Goal: Information Seeking & Learning: Learn about a topic

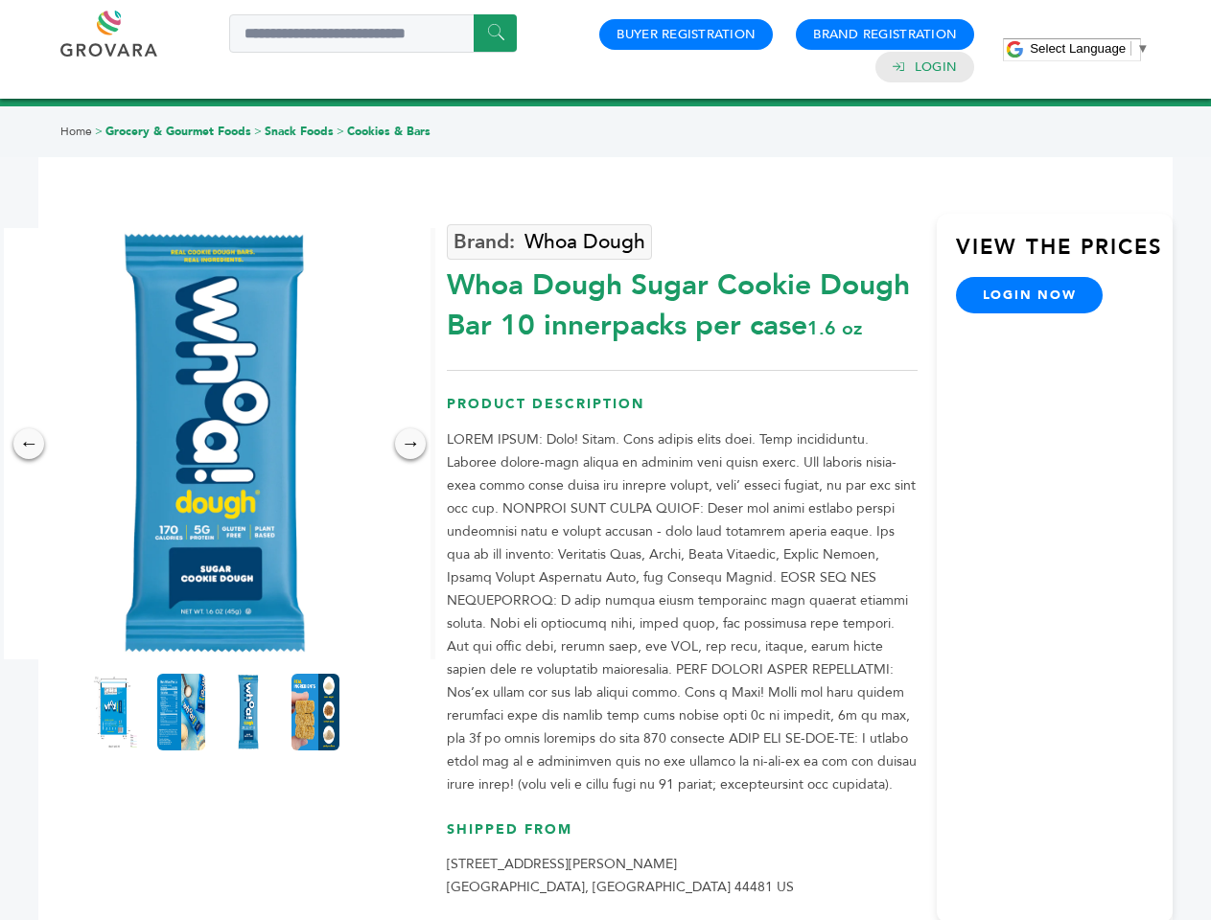
click at [1089, 48] on span "Select Language" at bounding box center [1077, 48] width 96 height 14
click at [215, 444] on img at bounding box center [214, 443] width 431 height 431
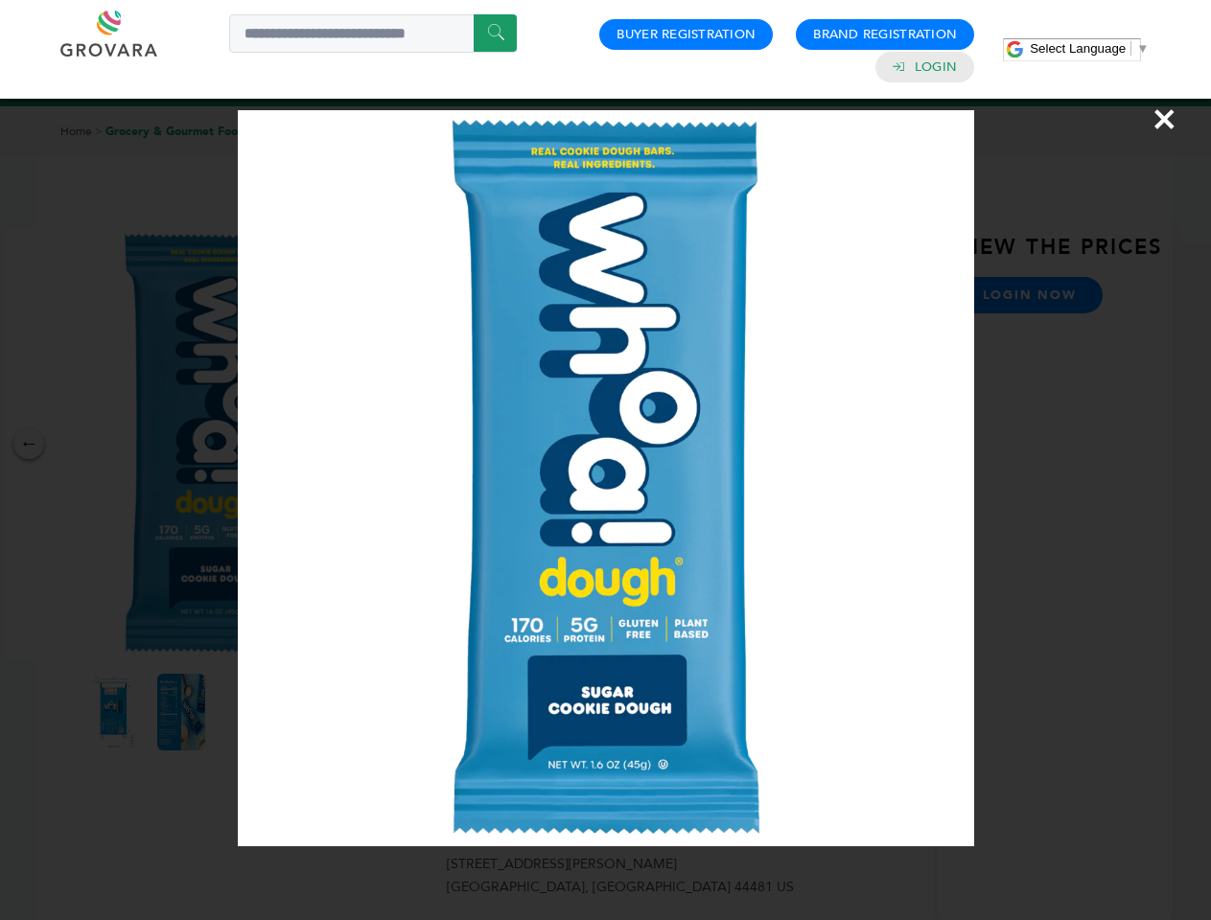
click at [29, 444] on div "×" at bounding box center [605, 460] width 1211 height 920
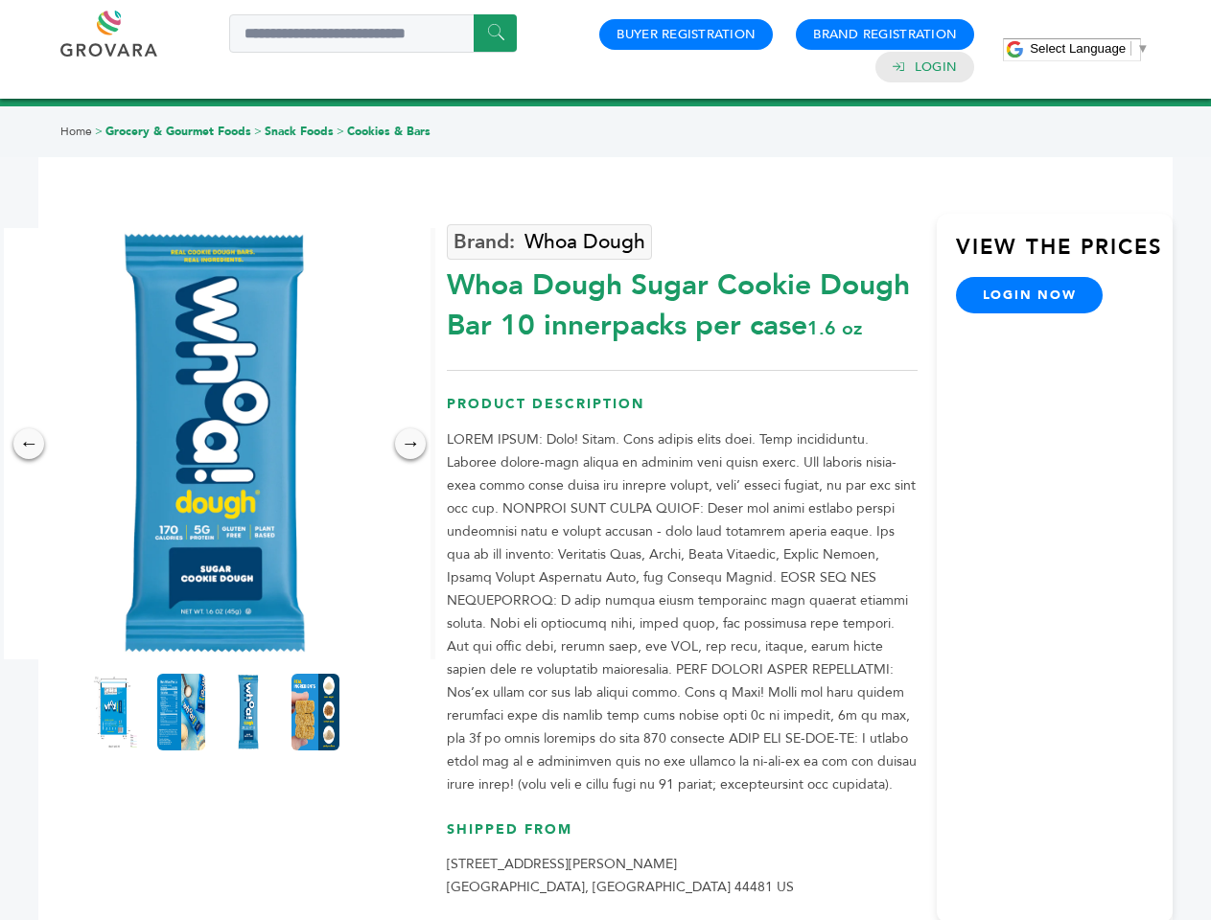
click at [410, 444] on div "→" at bounding box center [410, 443] width 31 height 31
click at [114, 712] on img at bounding box center [114, 712] width 48 height 77
click at [0, 0] on div "×" at bounding box center [0, 0] width 0 height 0
click at [248, 712] on img at bounding box center [248, 712] width 48 height 77
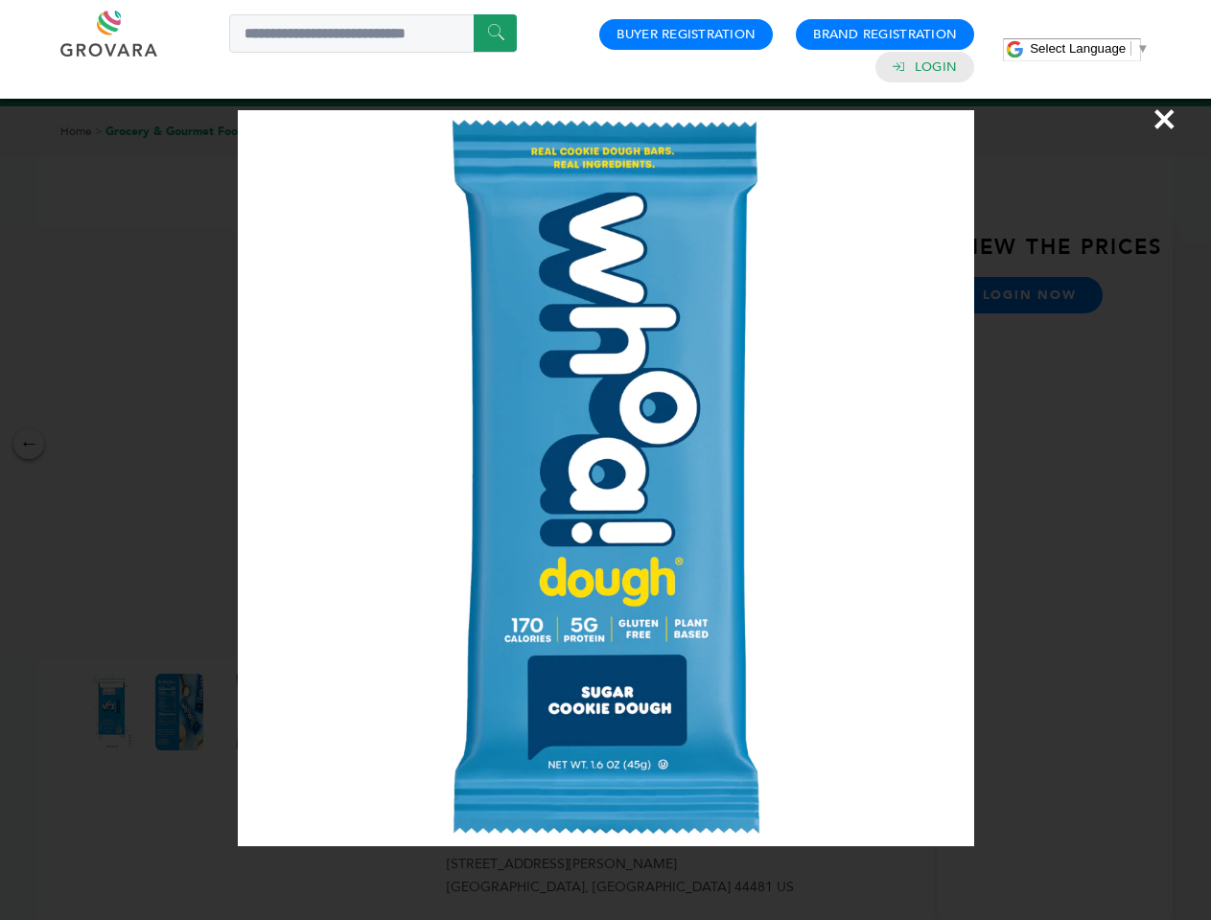
click at [315, 712] on div "×" at bounding box center [605, 460] width 1211 height 920
